Goal: Task Accomplishment & Management: Manage account settings

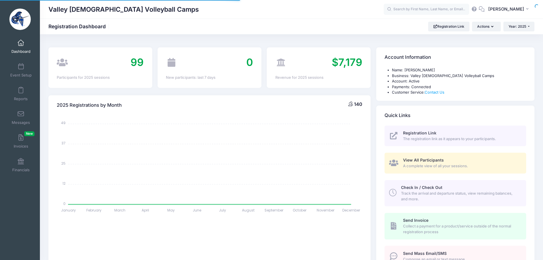
select select
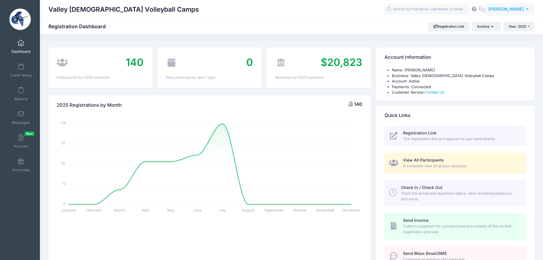
click at [503, 8] on span "Tyler Trathen" at bounding box center [507, 9] width 36 height 6
click at [486, 34] on link "My Events" at bounding box center [495, 36] width 69 height 11
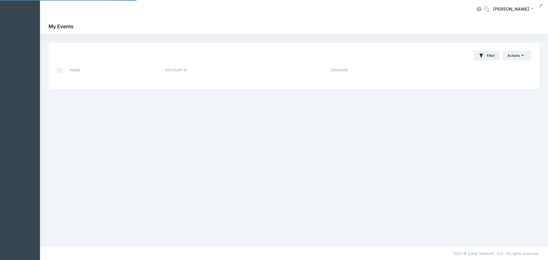
select select "10"
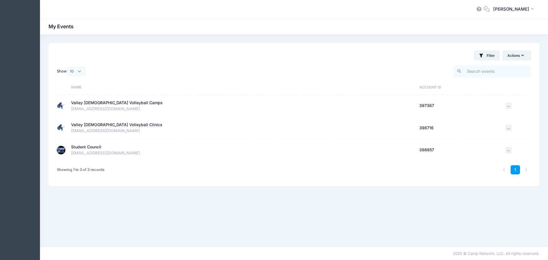
click at [95, 148] on div "Student Council" at bounding box center [86, 147] width 30 height 6
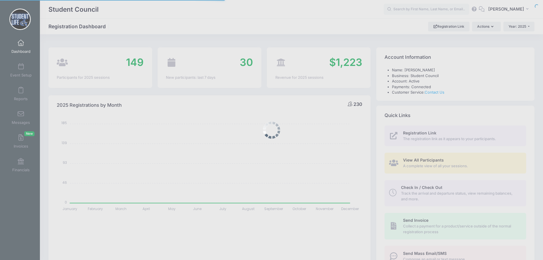
select select
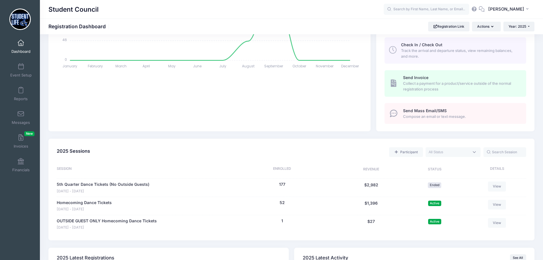
scroll to position [171, 0]
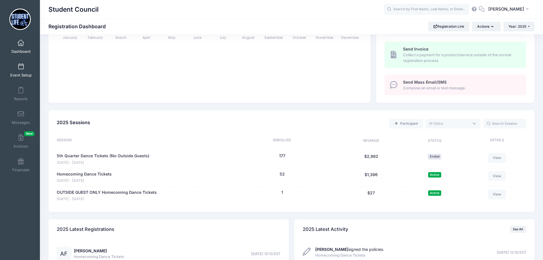
click at [21, 68] on span at bounding box center [21, 67] width 0 height 6
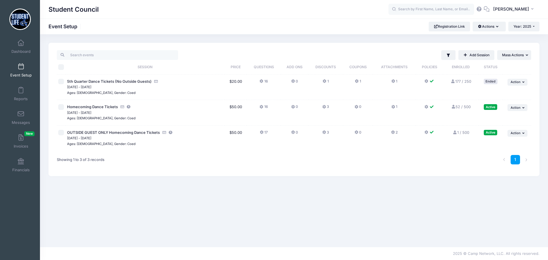
click at [324, 132] on icon at bounding box center [324, 132] width 5 height 0
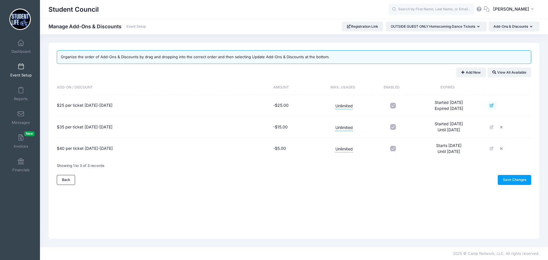
click at [494, 105] on icon at bounding box center [492, 106] width 5 height 4
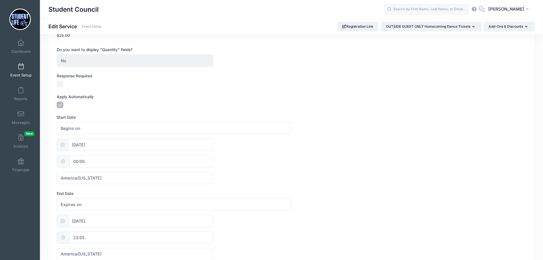
scroll to position [143, 0]
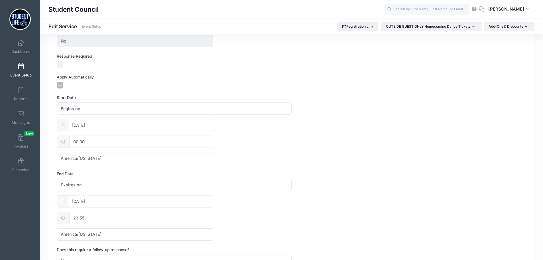
click at [62, 202] on icon at bounding box center [63, 201] width 4 height 4
click at [73, 201] on input "09/13/2025" at bounding box center [140, 201] width 145 height 12
click at [139, 145] on span "20" at bounding box center [139, 144] width 10 height 10
type input "[DATE]"
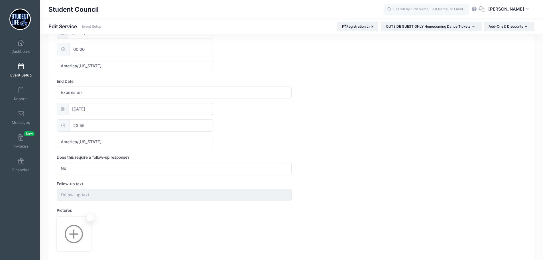
scroll to position [277, 0]
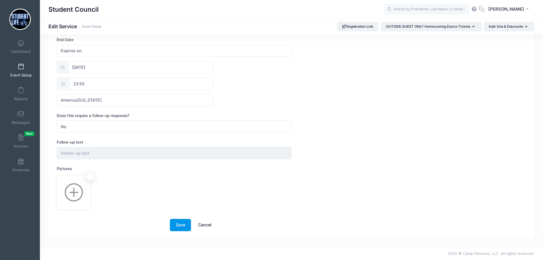
click at [175, 223] on button "Save" at bounding box center [180, 225] width 21 height 12
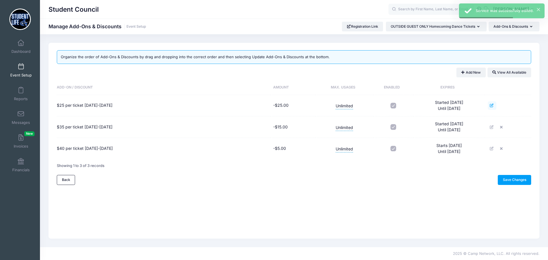
click at [494, 106] on icon at bounding box center [492, 106] width 5 height 4
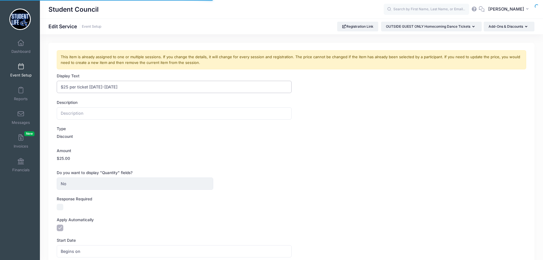
click at [134, 90] on input "$25 per ticket September 6-13" at bounding box center [174, 87] width 235 height 12
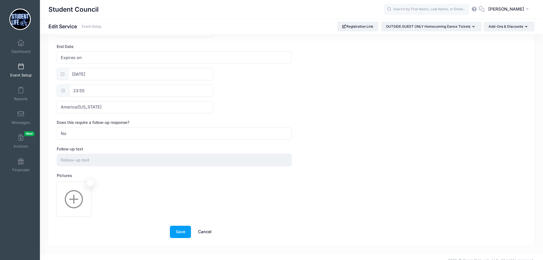
scroll to position [277, 0]
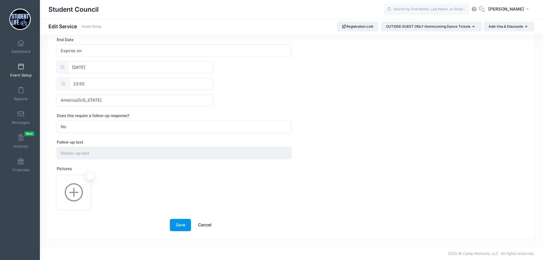
type input "$25 per ticket [DATE]-[DATE]"
click at [177, 228] on button "Save" at bounding box center [180, 225] width 21 height 12
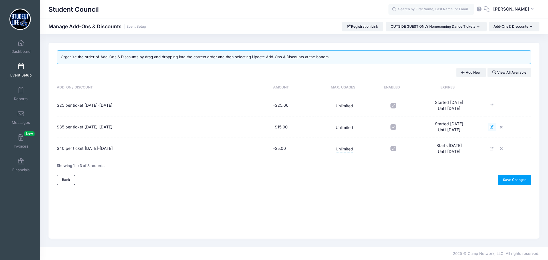
click at [494, 126] on icon at bounding box center [492, 127] width 5 height 4
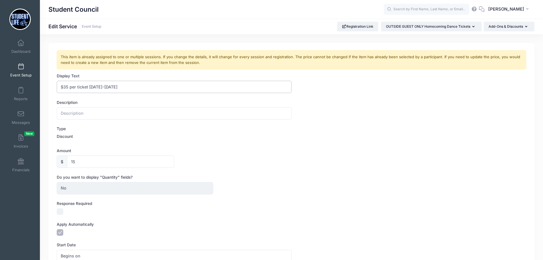
drag, startPoint x: 128, startPoint y: 86, endPoint x: 112, endPoint y: 86, distance: 15.4
click at [112, 86] on input "$35 per ticket [DATE]-[DATE]" at bounding box center [174, 87] width 235 height 12
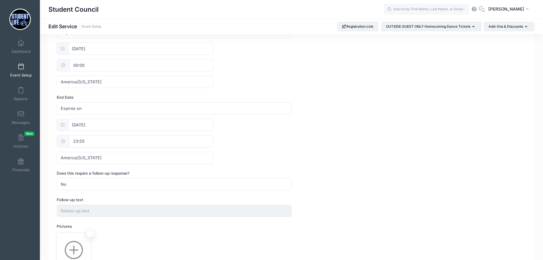
scroll to position [228, 0]
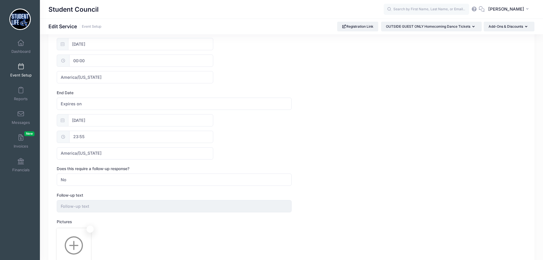
type input "$35 per ticket [DATE]-[DATE]"
click at [88, 119] on input "09/20/2025" at bounding box center [140, 120] width 145 height 12
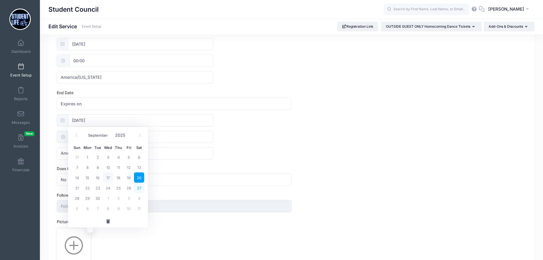
click at [138, 186] on span "27" at bounding box center [139, 188] width 10 height 10
type input "09/27/2025"
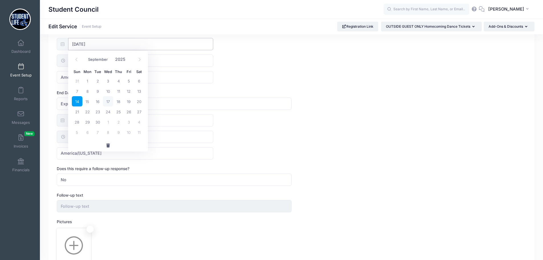
click at [89, 45] on input "09/14/2025" at bounding box center [140, 44] width 145 height 12
click at [141, 101] on span "20" at bounding box center [139, 101] width 10 height 10
type input "09/20/2025"
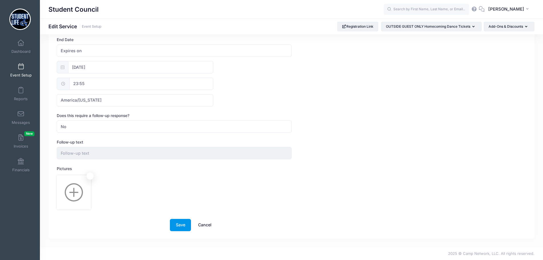
click at [171, 221] on button "Save" at bounding box center [180, 225] width 21 height 12
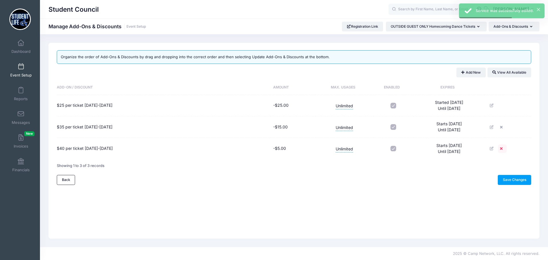
click at [504, 147] on icon at bounding box center [502, 149] width 5 height 4
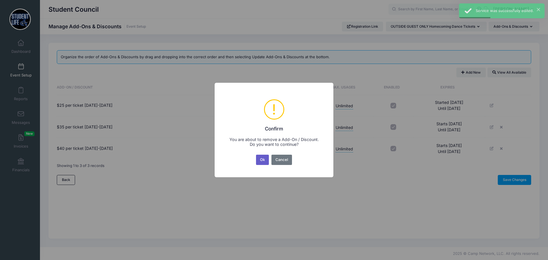
click at [263, 158] on button "Ok" at bounding box center [262, 160] width 13 height 10
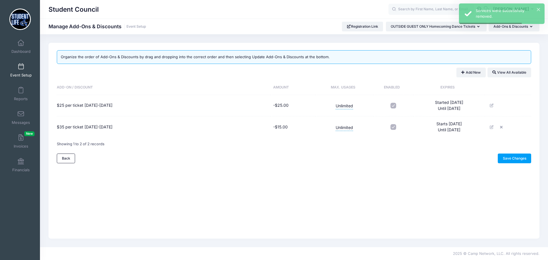
click at [518, 153] on div "Add-On / Discount Amount Max. Usages Enabled Expires $25 per ticket [DATE]-[DAT…" at bounding box center [294, 116] width 480 height 73
click at [507, 158] on link "Save Changes" at bounding box center [514, 158] width 33 height 10
